Goal: Information Seeking & Learning: Learn about a topic

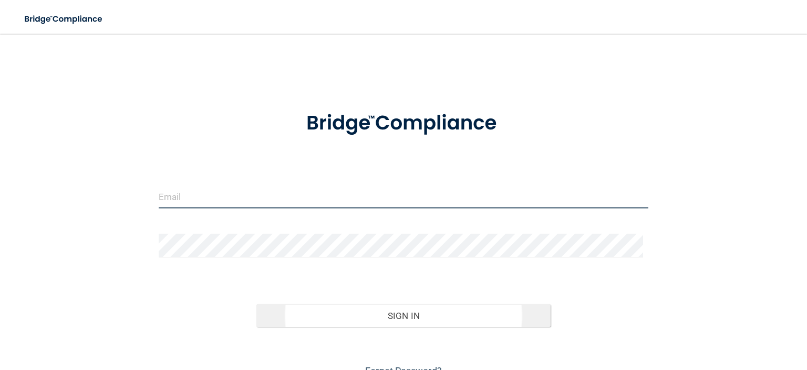
type input "[EMAIL_ADDRESS][DOMAIN_NAME]"
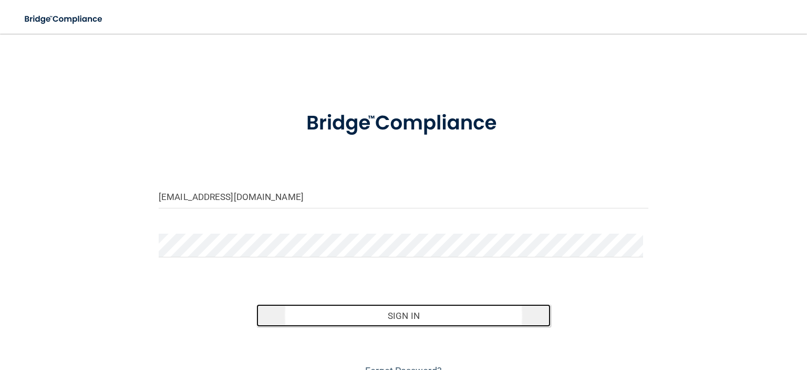
click at [408, 320] on button "Sign In" at bounding box center [404, 315] width 294 height 23
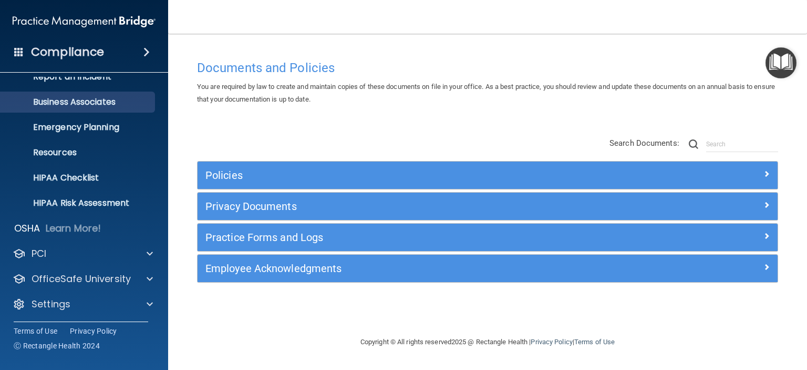
scroll to position [66, 0]
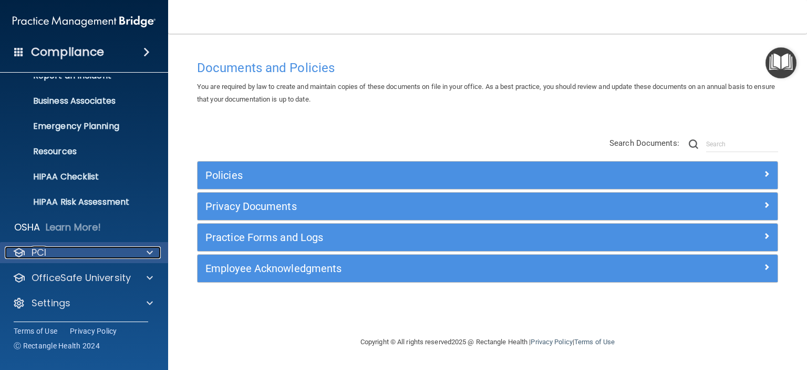
click at [156, 251] on div at bounding box center [148, 252] width 26 height 13
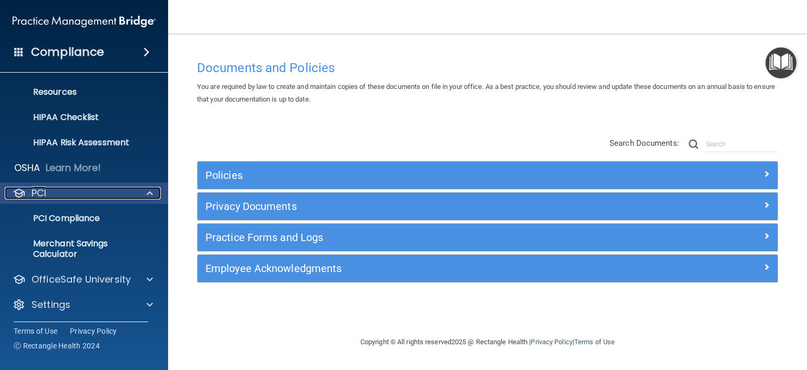
scroll to position [127, 0]
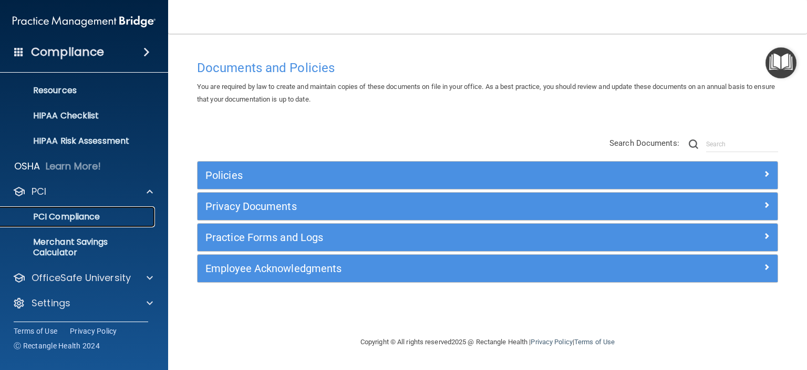
click at [88, 217] on p "PCI Compliance" at bounding box center [78, 216] width 143 height 11
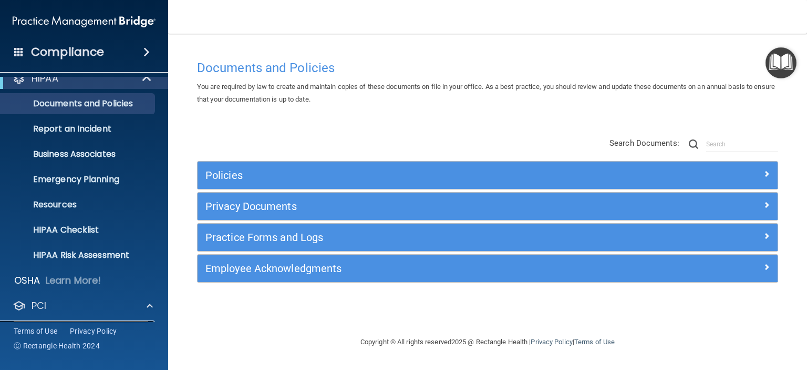
scroll to position [0, 0]
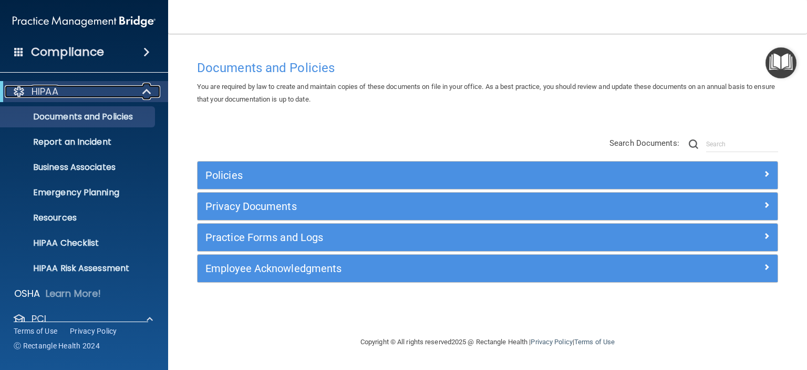
click at [148, 92] on span at bounding box center [147, 91] width 9 height 13
click at [143, 51] on span at bounding box center [146, 52] width 6 height 13
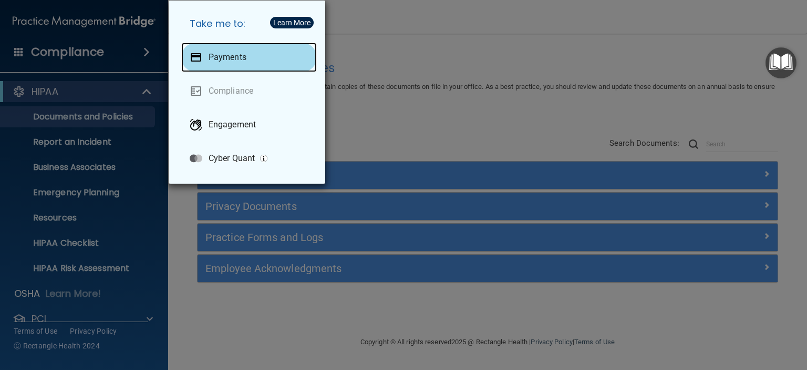
click at [234, 62] on p "Payments" at bounding box center [228, 57] width 38 height 11
